Goal: Task Accomplishment & Management: Use online tool/utility

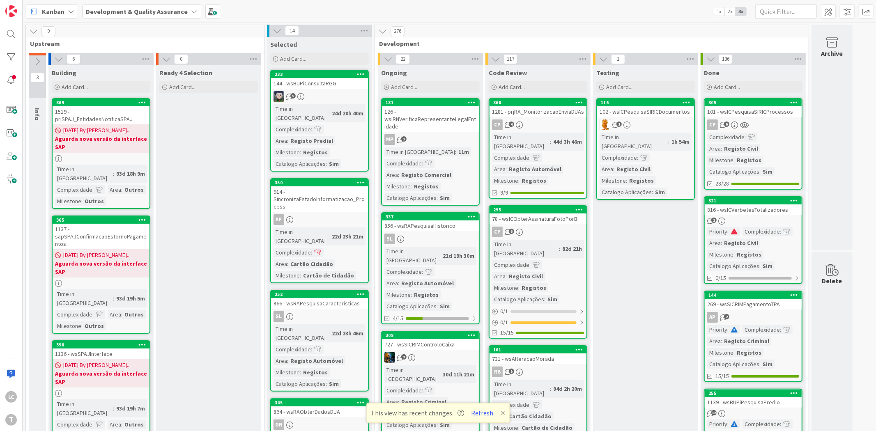
click at [14, 55] on div at bounding box center [11, 57] width 16 height 16
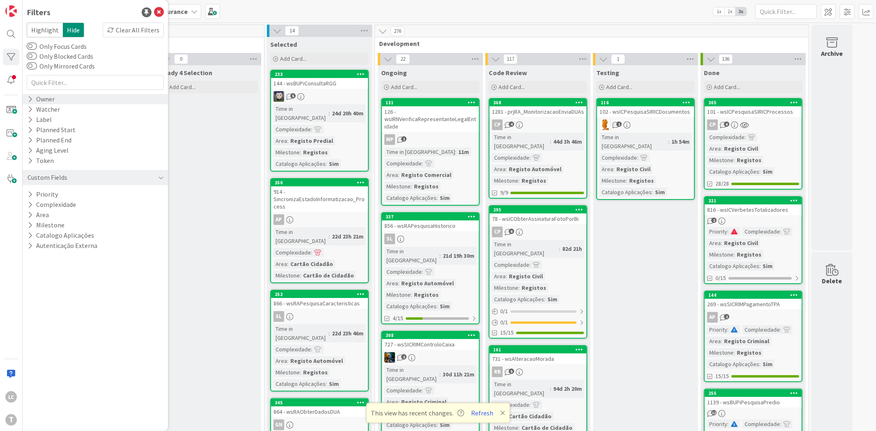
click at [38, 97] on div "Owner" at bounding box center [41, 99] width 29 height 10
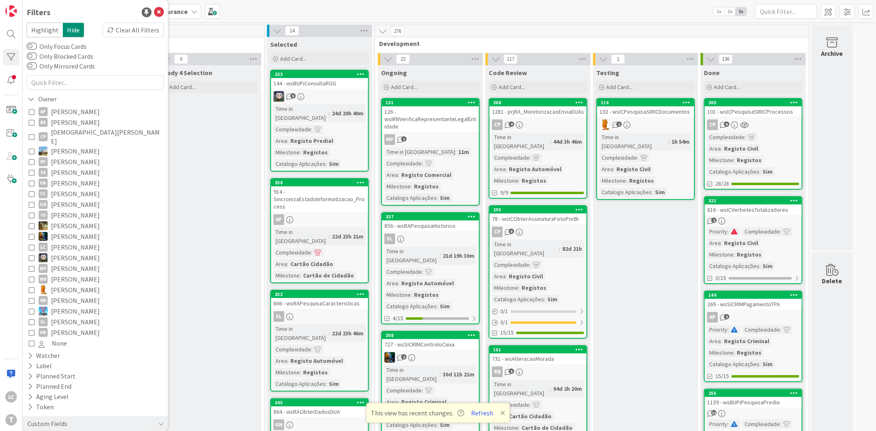
click at [32, 330] on icon at bounding box center [32, 333] width 6 height 6
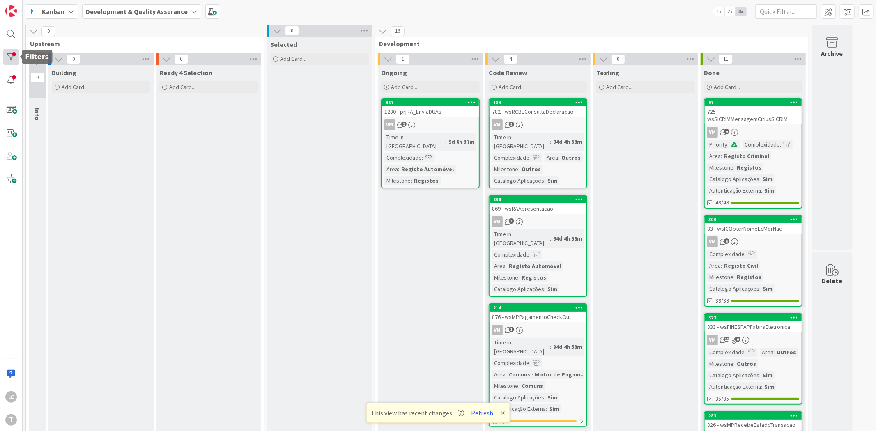
click at [8, 55] on div at bounding box center [11, 57] width 16 height 16
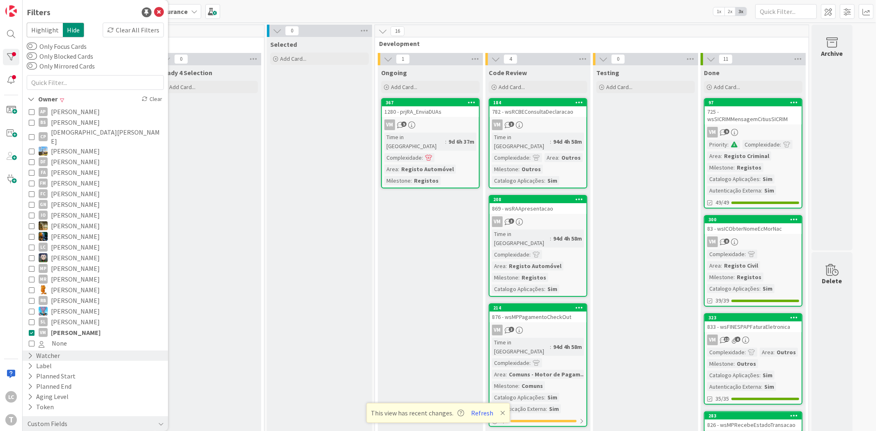
click at [83, 351] on div "Watcher" at bounding box center [95, 356] width 145 height 10
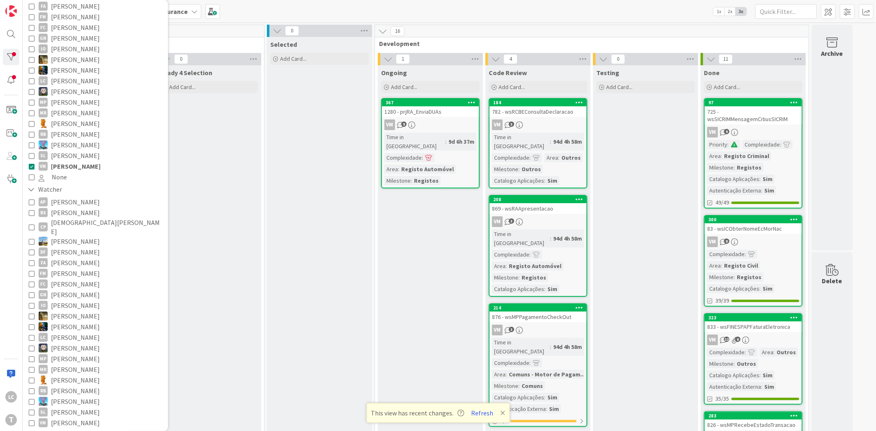
scroll to position [182, 0]
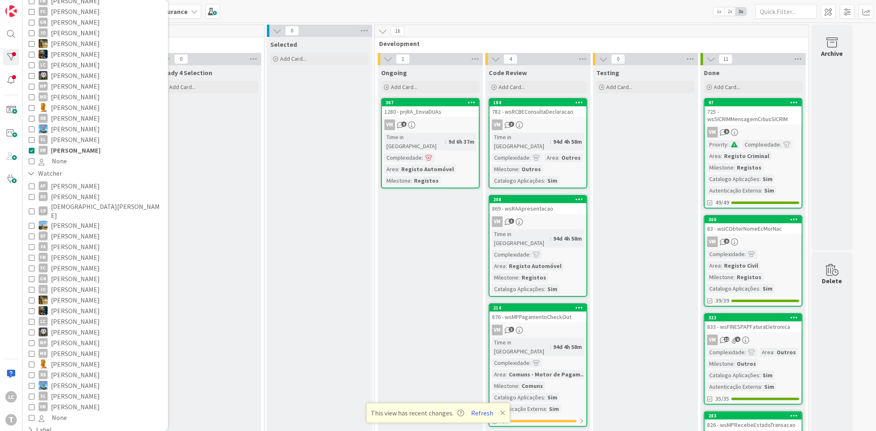
click at [31, 319] on icon at bounding box center [32, 322] width 6 height 6
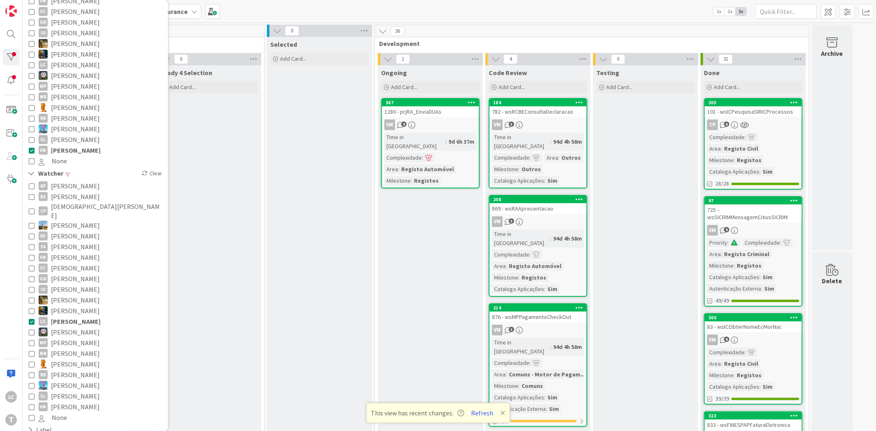
click at [31, 319] on icon at bounding box center [32, 322] width 6 height 6
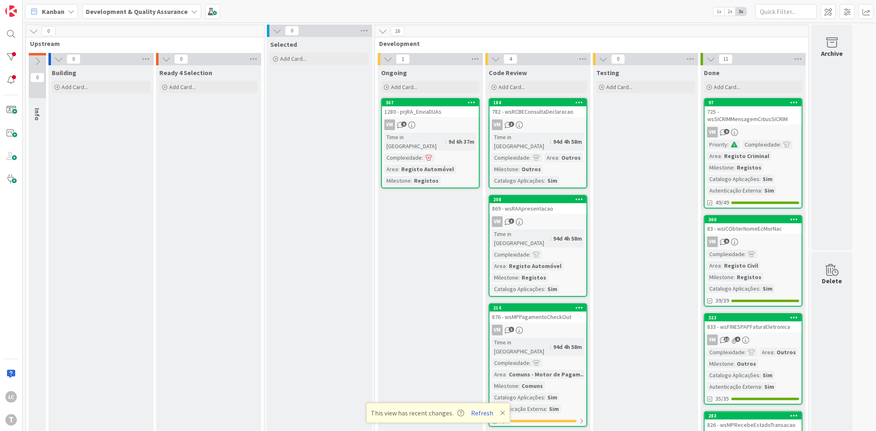
click at [753, 113] on div "725 - wsSICRIMMensagemCitiusSICRIM" at bounding box center [752, 115] width 97 height 18
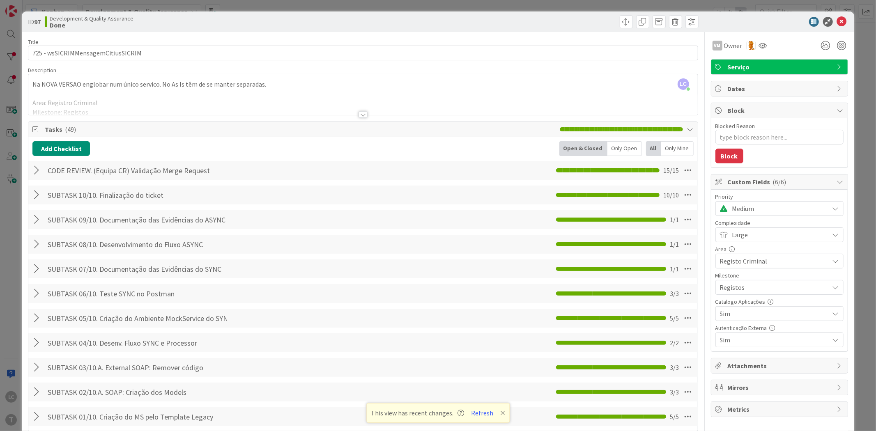
click at [687, 129] on icon at bounding box center [690, 129] width 7 height 7
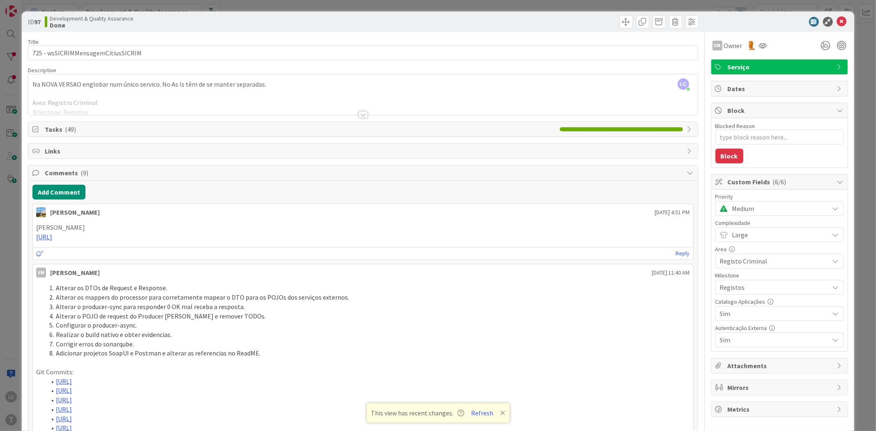
click at [834, 26] on body "LC T Kanban Development & Quality Assurance 1x 2x 3x 0 Upstream 0 Info 0 Buildi…" at bounding box center [438, 215] width 876 height 431
click at [837, 23] on icon at bounding box center [842, 22] width 10 height 10
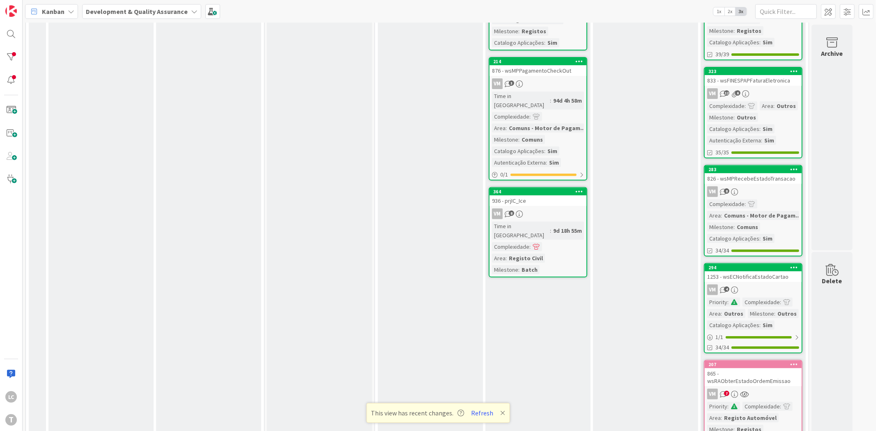
scroll to position [273, 0]
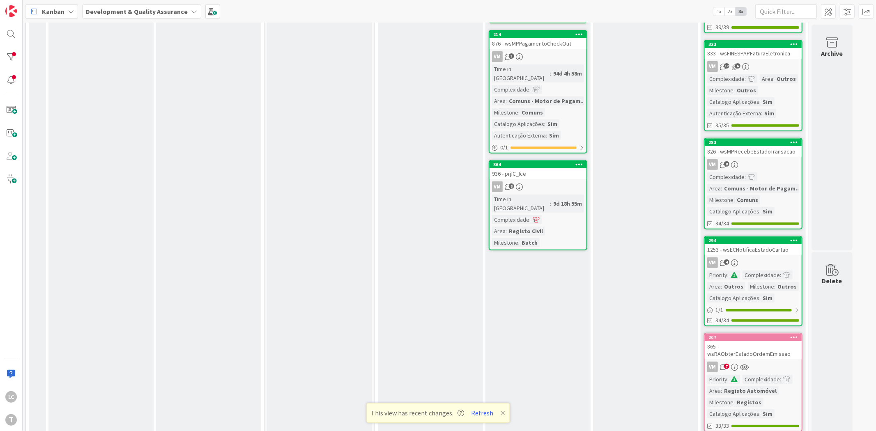
click at [777, 159] on div "VM 8" at bounding box center [752, 164] width 97 height 11
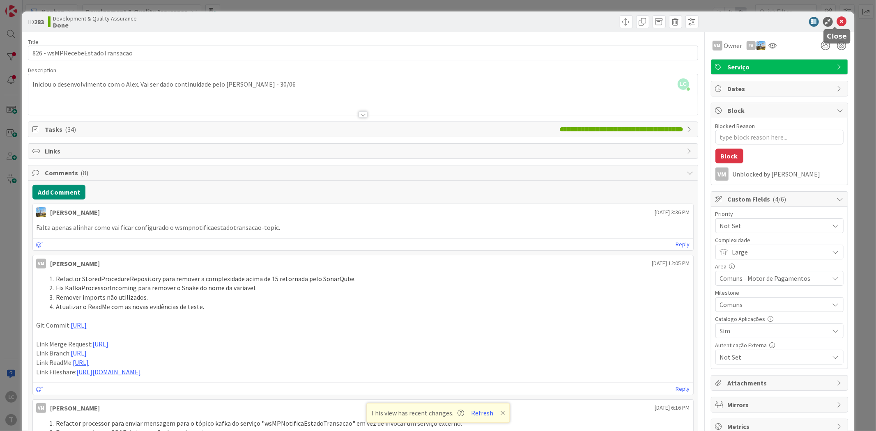
click at [837, 24] on icon at bounding box center [842, 22] width 10 height 10
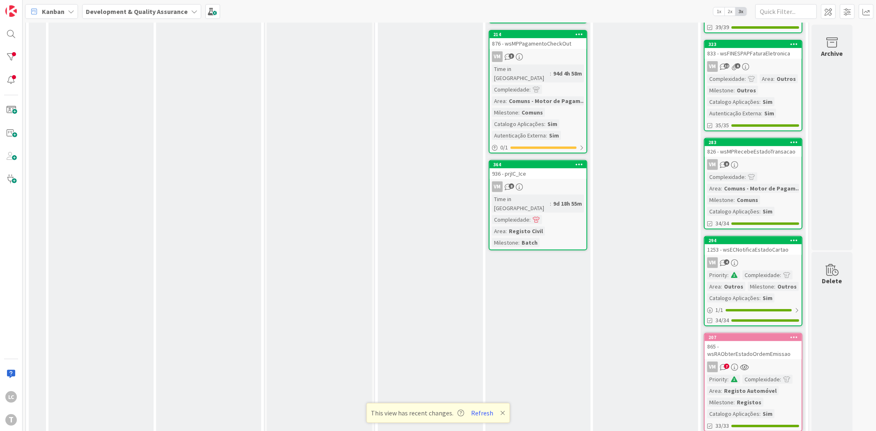
click at [766, 244] on div "1253 - wsECNotificaEstadoCartao" at bounding box center [752, 249] width 97 height 11
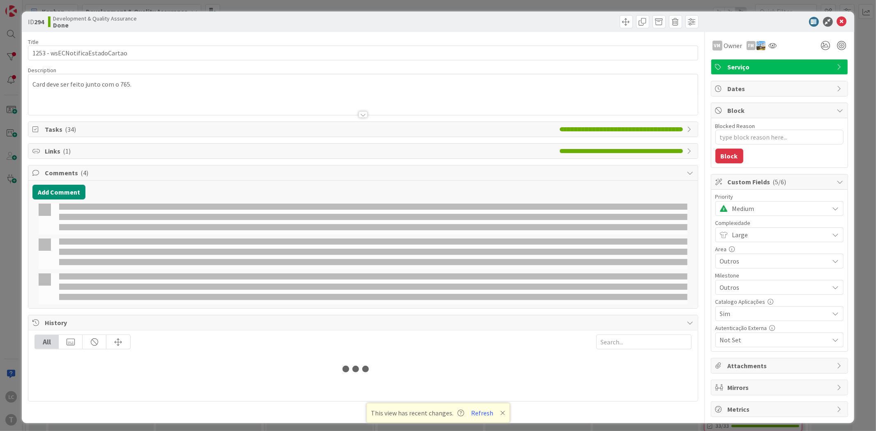
type textarea "x"
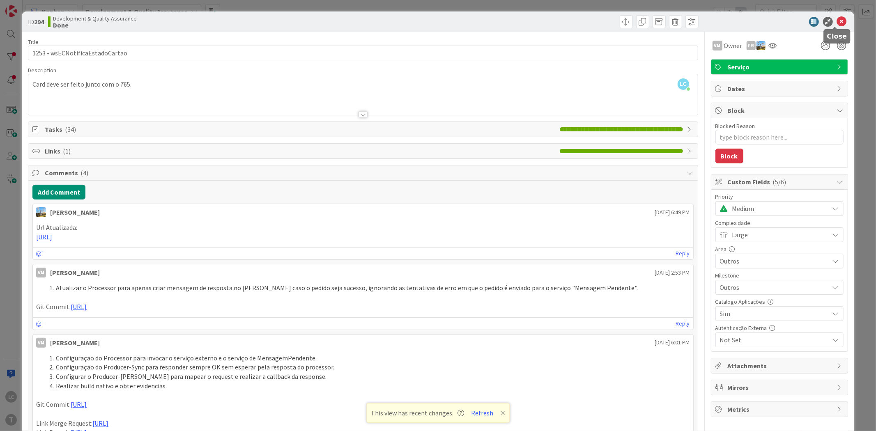
click at [837, 23] on icon at bounding box center [842, 22] width 10 height 10
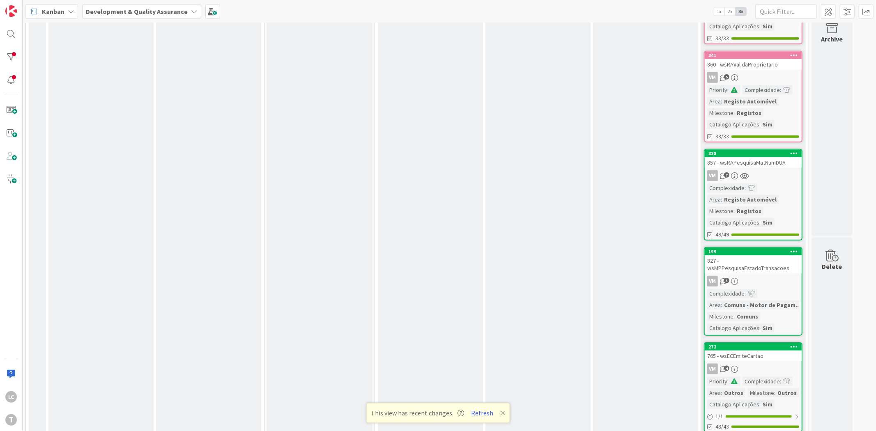
scroll to position [667, 0]
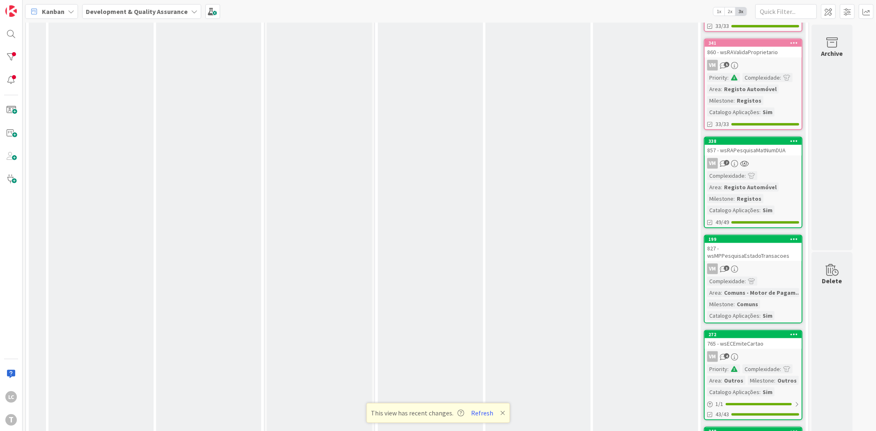
scroll to position [671, 0]
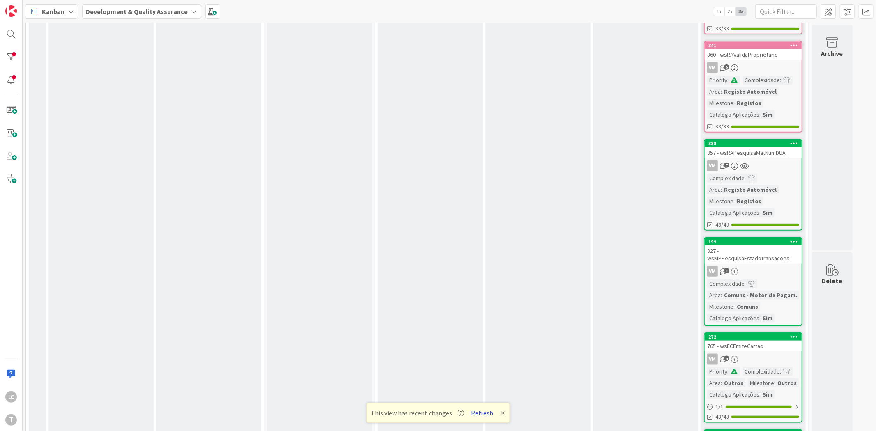
click at [479, 413] on button "Refresh" at bounding box center [482, 413] width 28 height 11
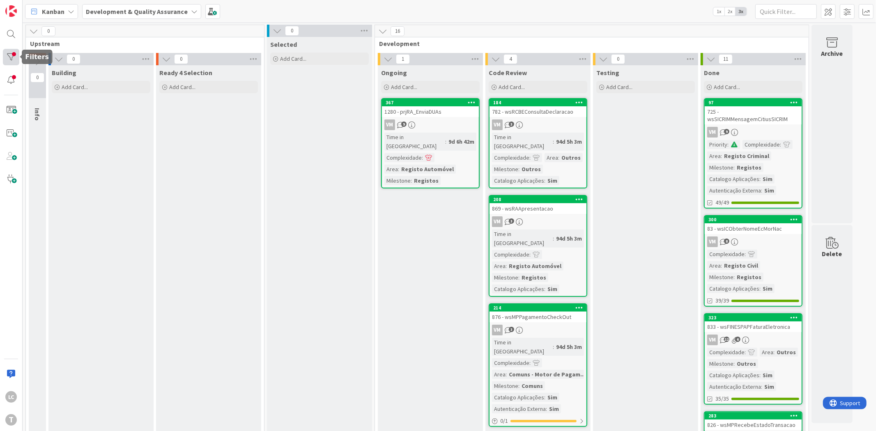
click at [6, 56] on div at bounding box center [11, 57] width 16 height 16
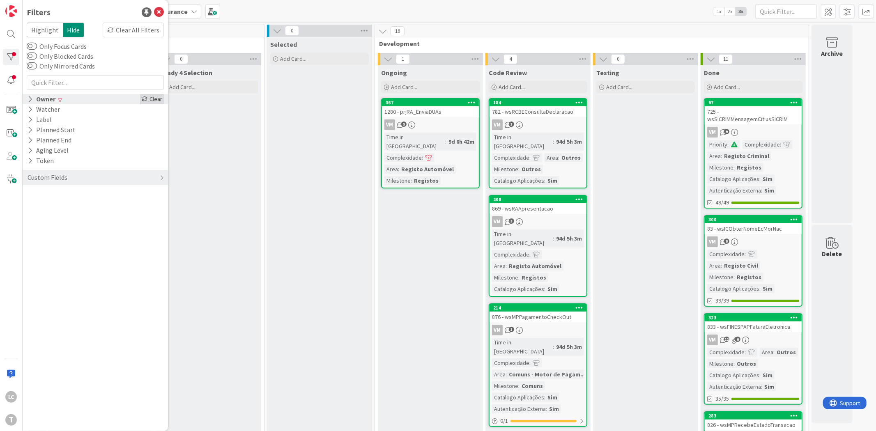
click at [142, 99] on icon at bounding box center [145, 99] width 6 height 6
